Goal: Answer question/provide support

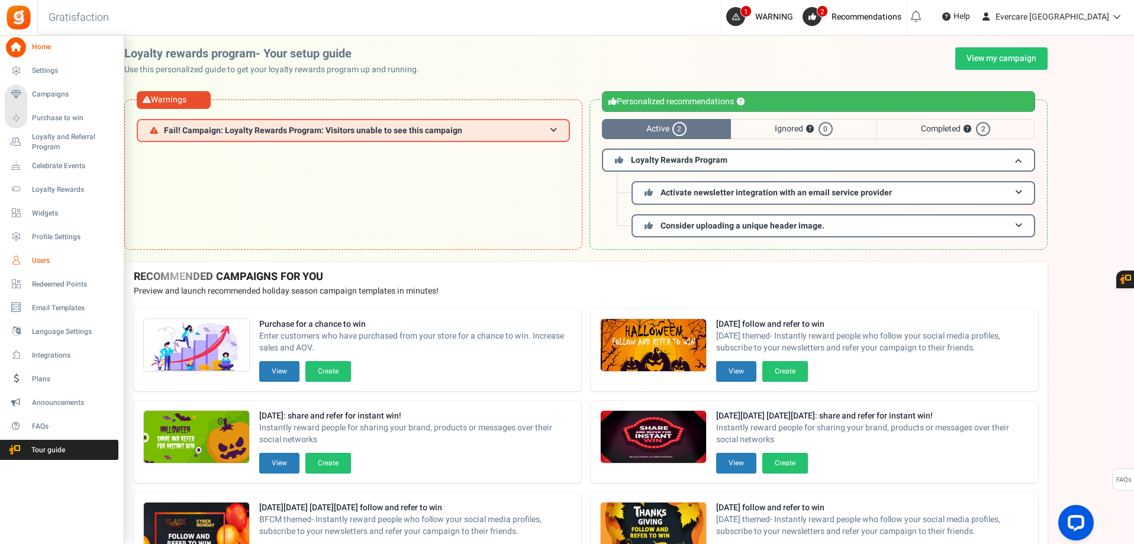
click at [21, 260] on icon at bounding box center [16, 260] width 20 height 20
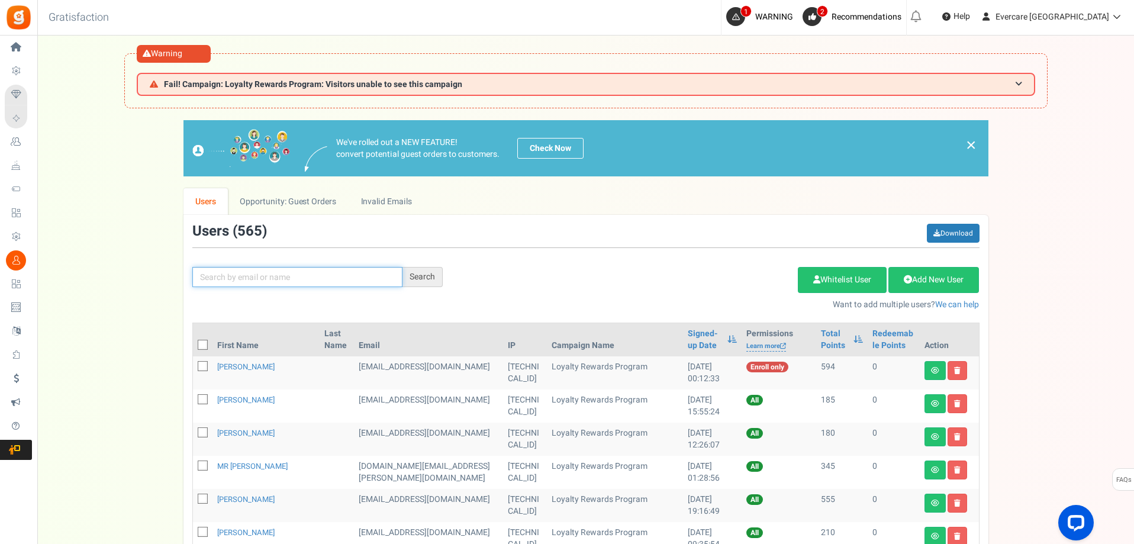
click at [226, 278] on input "text" at bounding box center [297, 277] width 210 height 20
type input "[PERSON_NAME]"
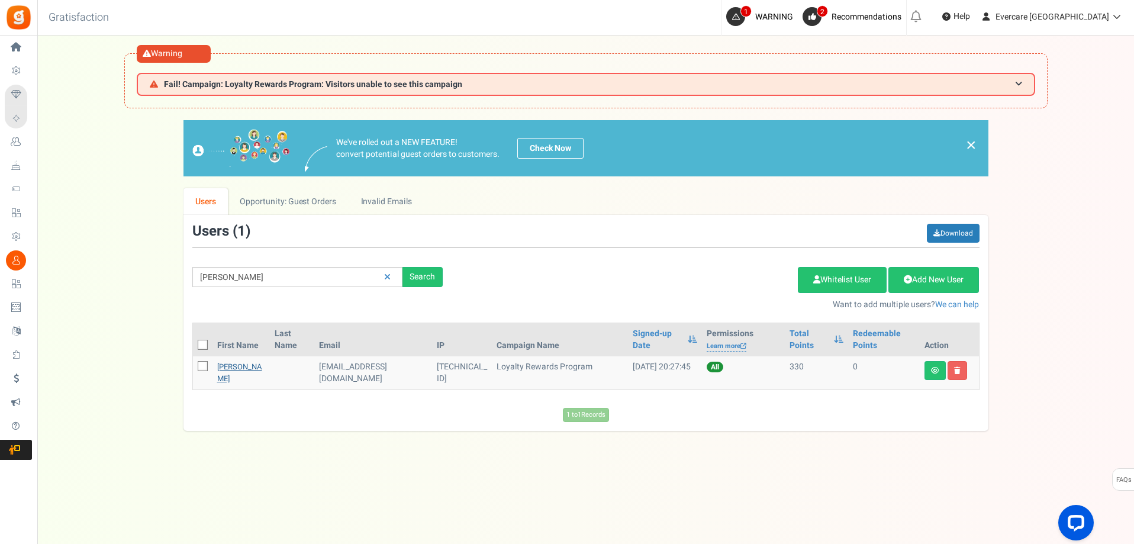
click at [225, 370] on link "[PERSON_NAME]" at bounding box center [239, 372] width 45 height 23
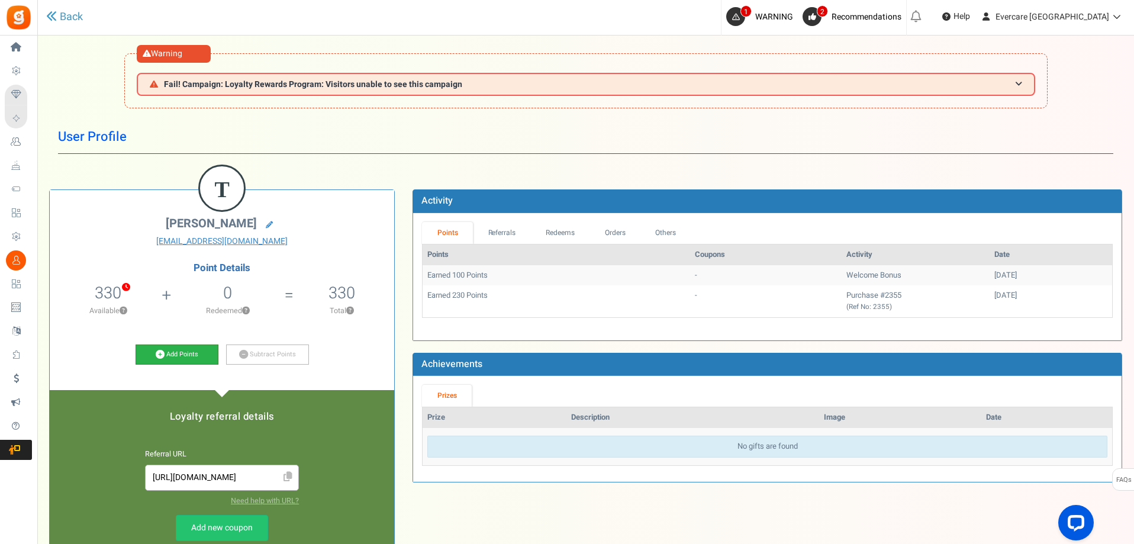
click at [170, 359] on link "Add Points" at bounding box center [177, 354] width 83 height 20
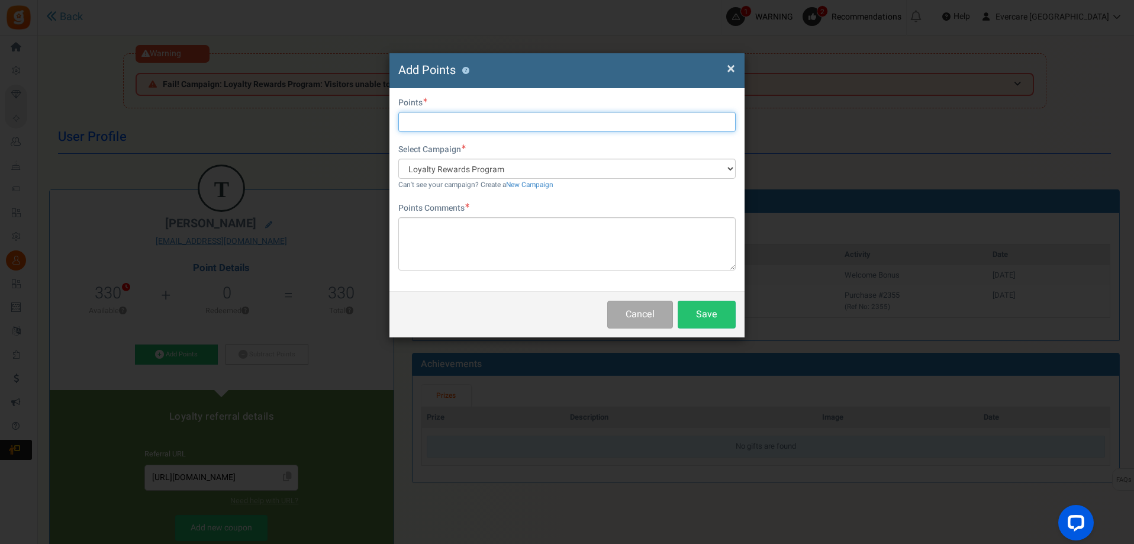
click at [457, 125] on input "text" at bounding box center [566, 122] width 337 height 20
type input "200"
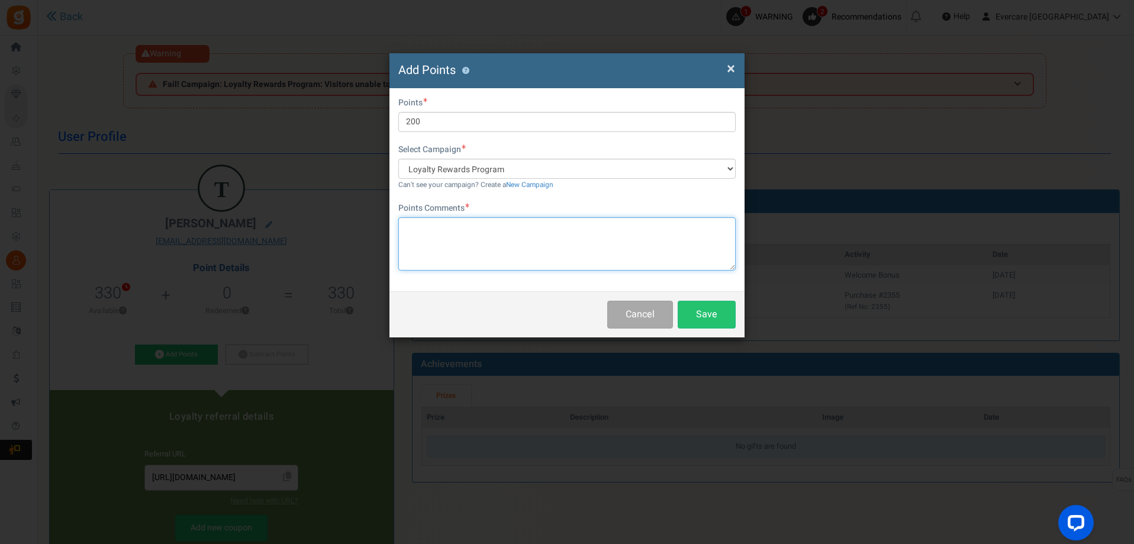
click at [462, 250] on textarea at bounding box center [566, 243] width 337 height 53
paste textarea "Provided product review/feedback"
type textarea "Provided product review/feedback"
click at [710, 321] on button "Save" at bounding box center [707, 315] width 58 height 28
